Goal: Information Seeking & Learning: Learn about a topic

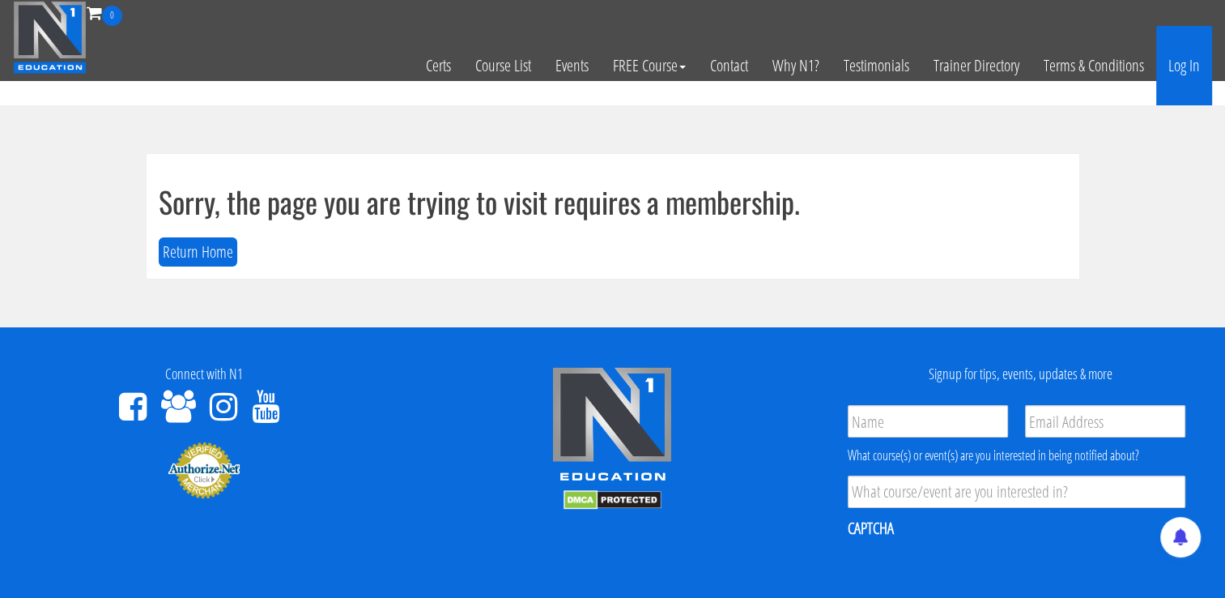
click at [1169, 62] on link "Log In" at bounding box center [1185, 65] width 56 height 79
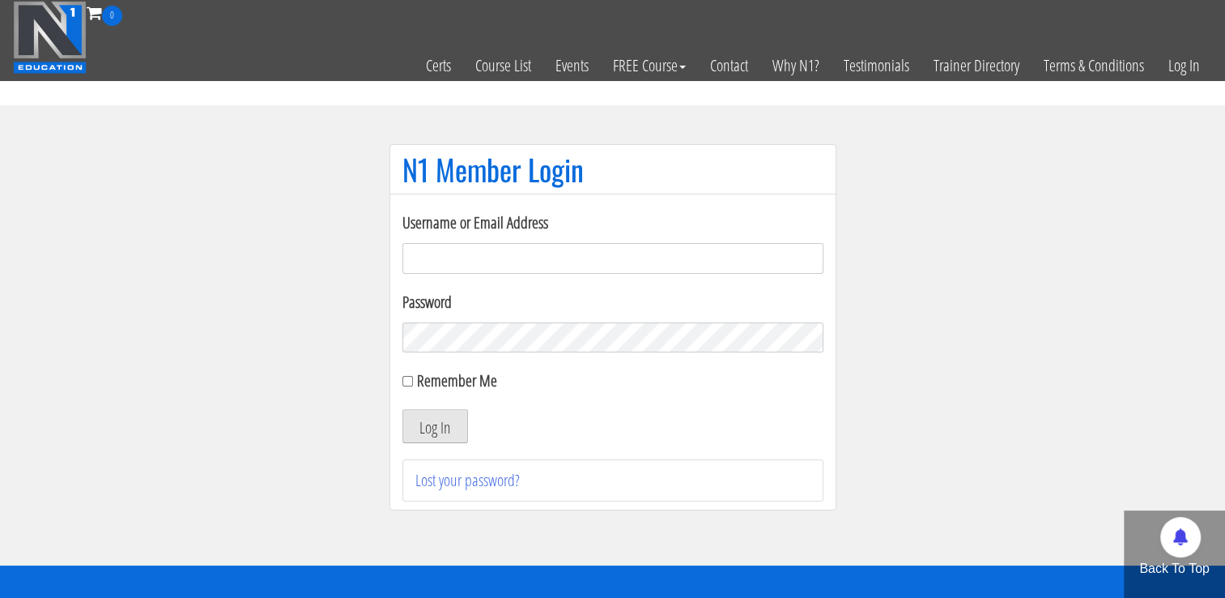
type input "[EMAIL_ADDRESS][DOMAIN_NAME]"
click at [447, 420] on button "Log In" at bounding box center [436, 426] width 66 height 34
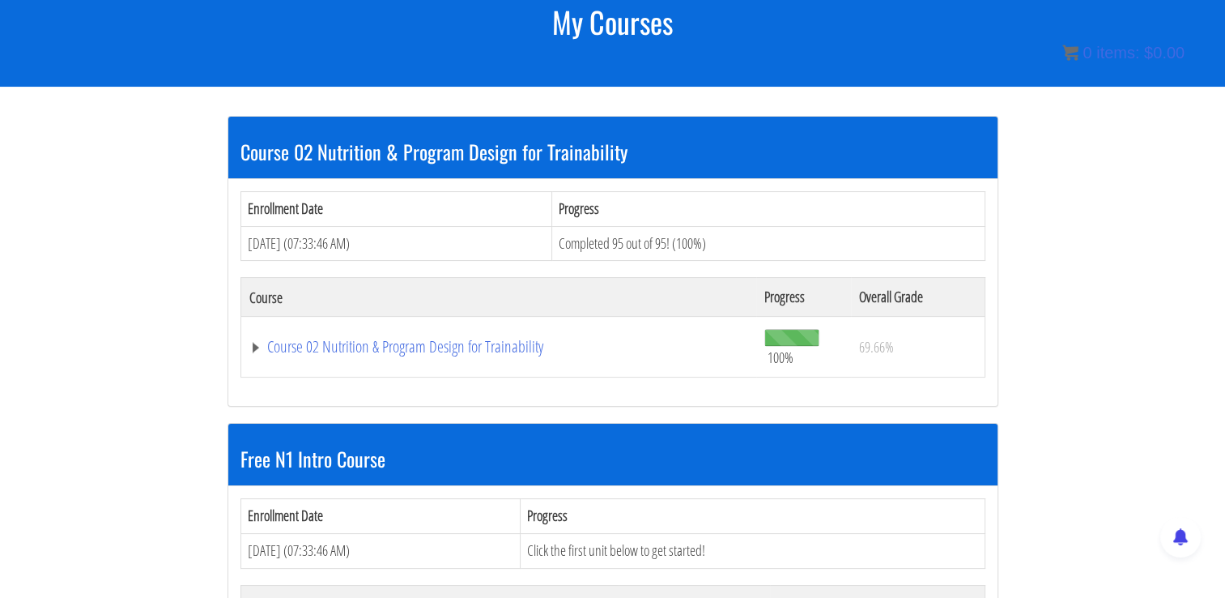
scroll to position [229, 0]
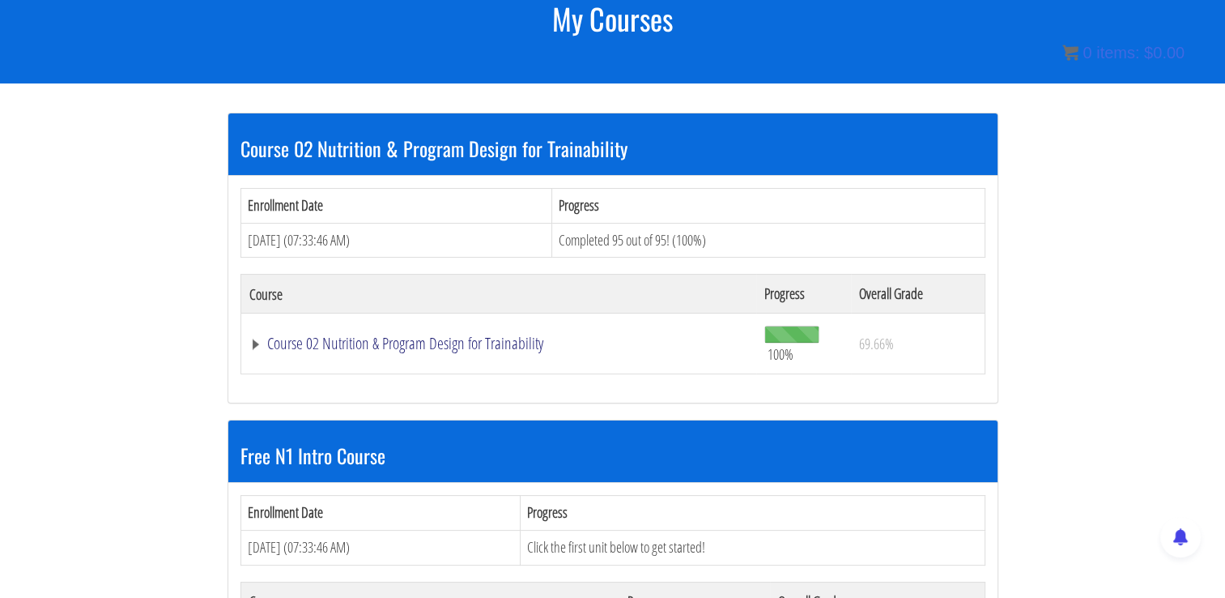
click at [454, 341] on link "Course 02 Nutrition & Program Design for Trainability" at bounding box center [499, 343] width 500 height 16
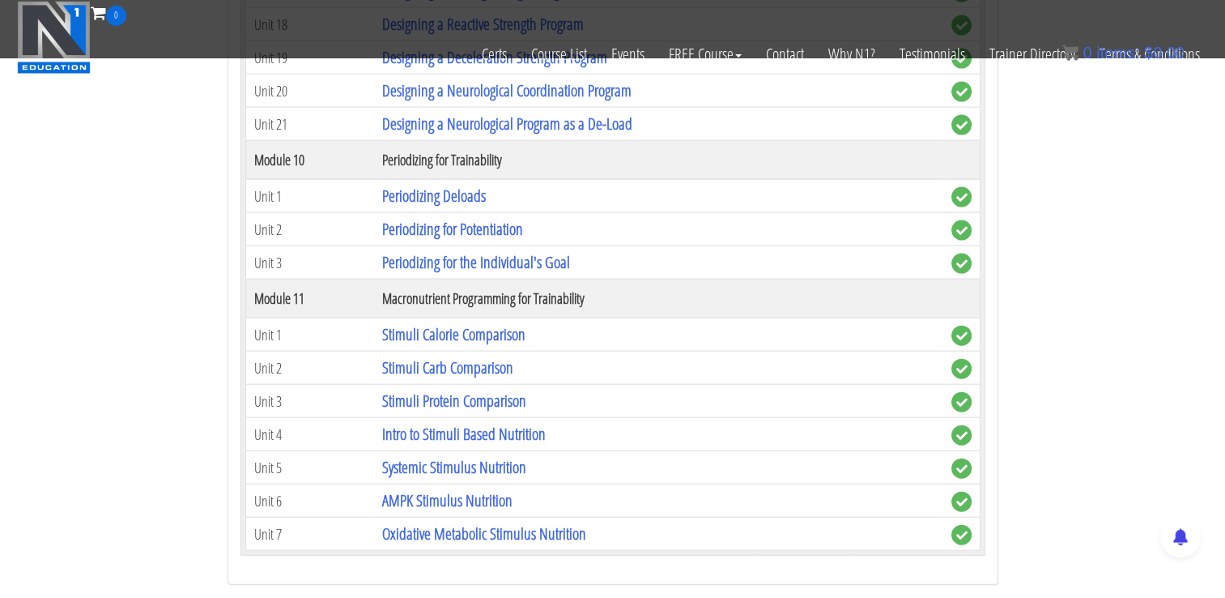
scroll to position [3538, 0]
click at [441, 185] on link "Periodizing Deloads" at bounding box center [433, 196] width 104 height 22
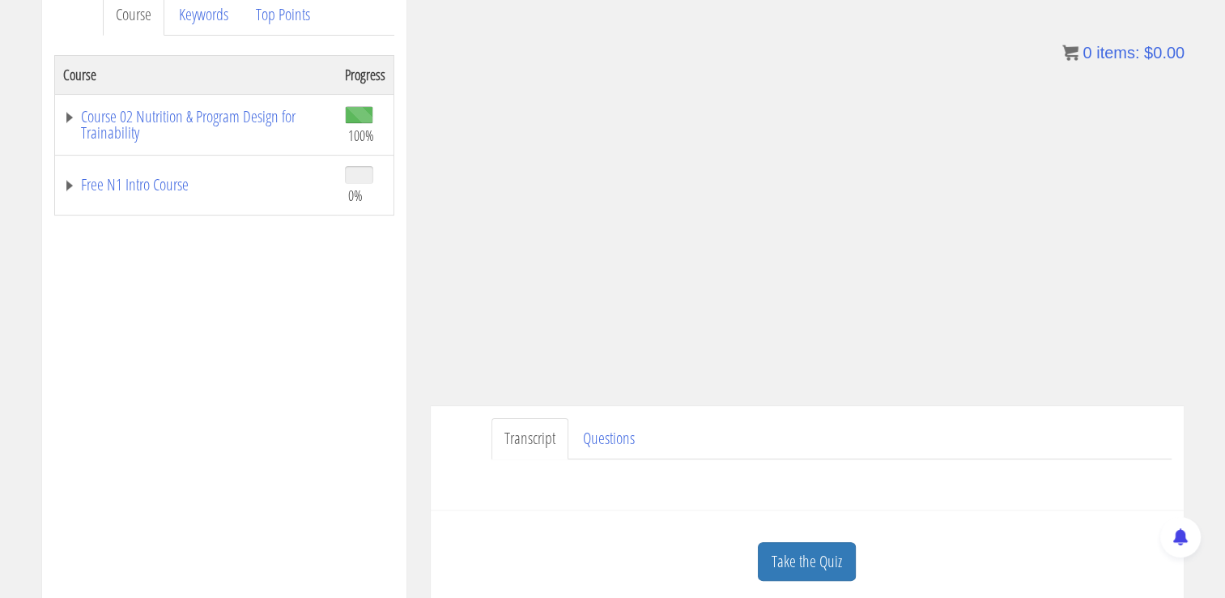
scroll to position [229, 0]
click at [794, 552] on link "Take the Quiz" at bounding box center [807, 563] width 98 height 40
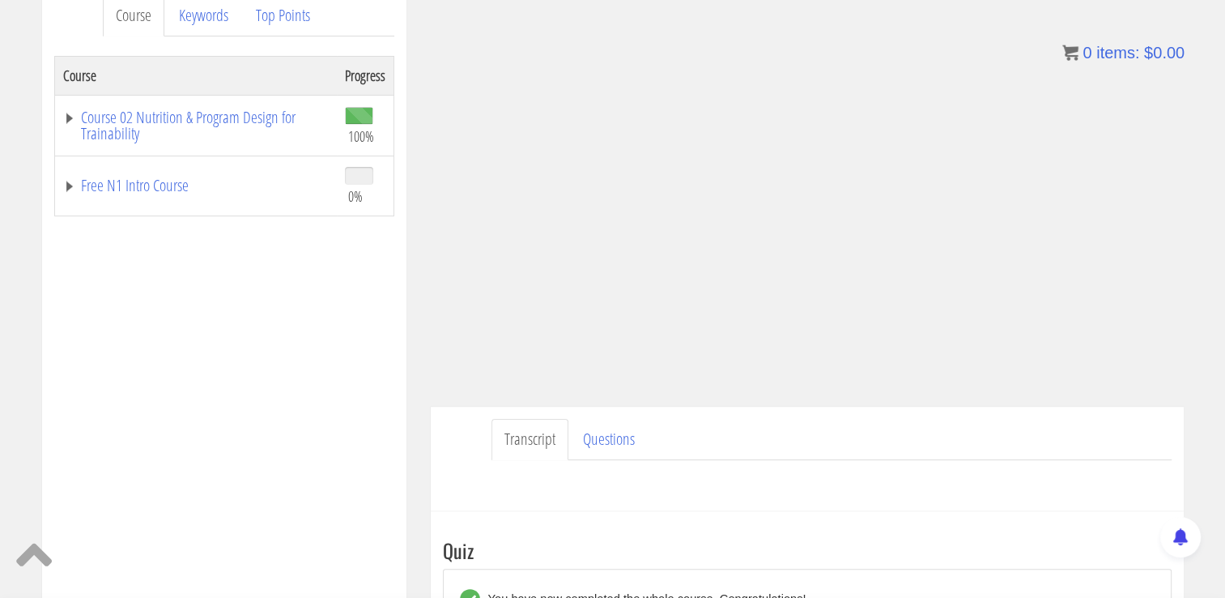
scroll to position [476, 0]
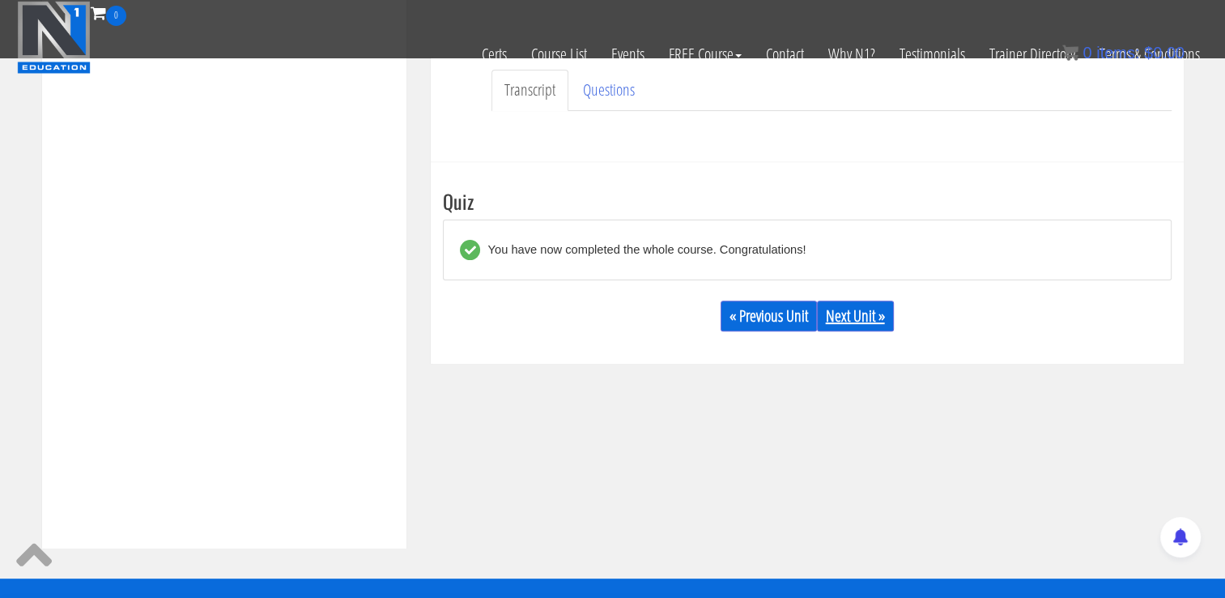
click at [858, 323] on link "Next Unit »" at bounding box center [855, 315] width 77 height 31
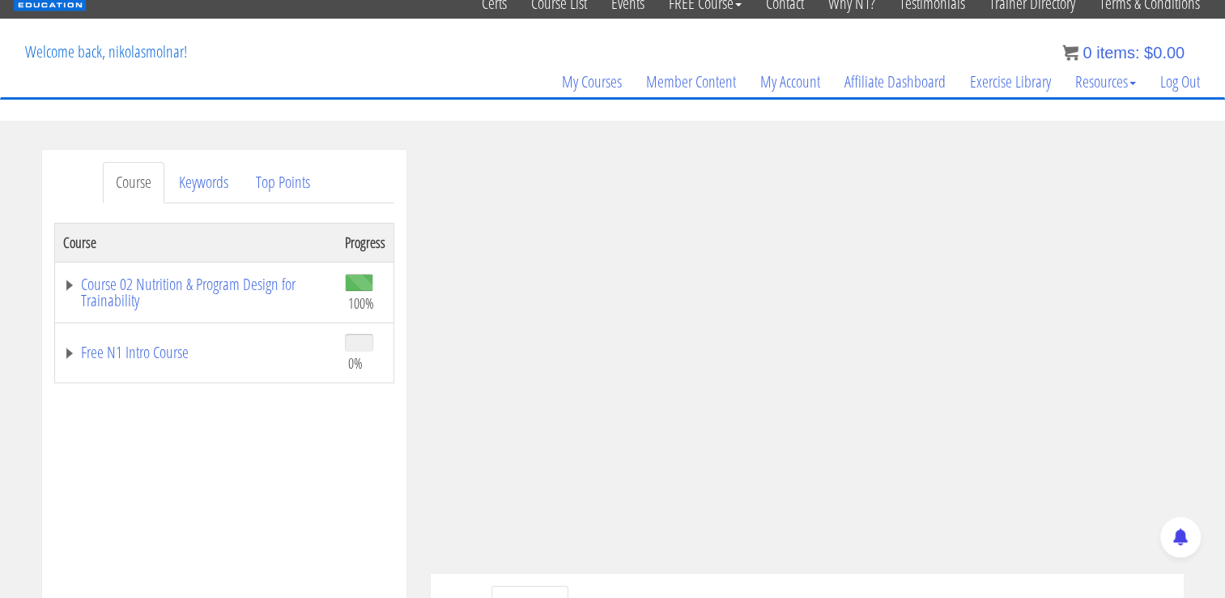
scroll to position [214, 0]
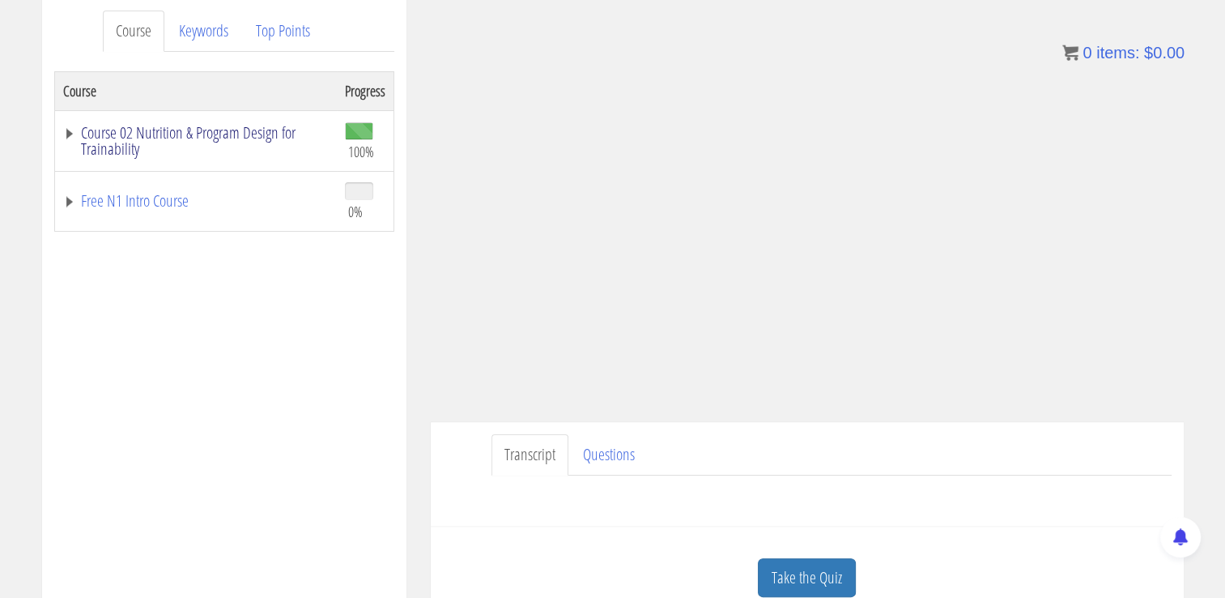
click at [204, 136] on link "Course 02 Nutrition & Program Design for Trainability" at bounding box center [196, 141] width 266 height 32
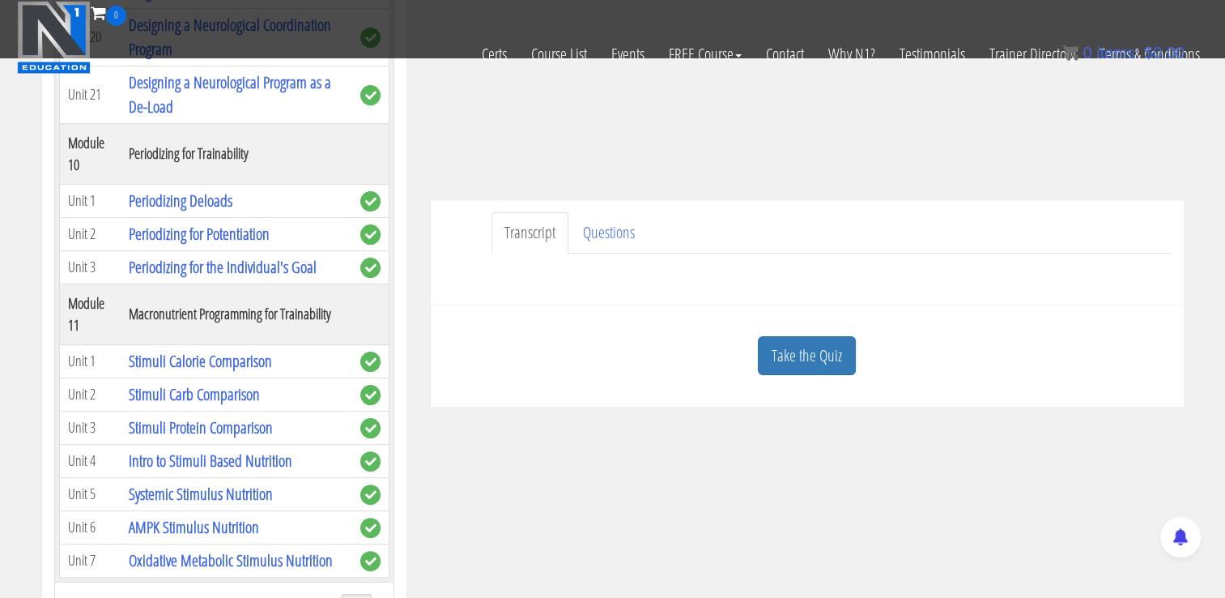
scroll to position [0, 0]
